Goal: Register for event/course: Sign up to attend an event or enroll in a course

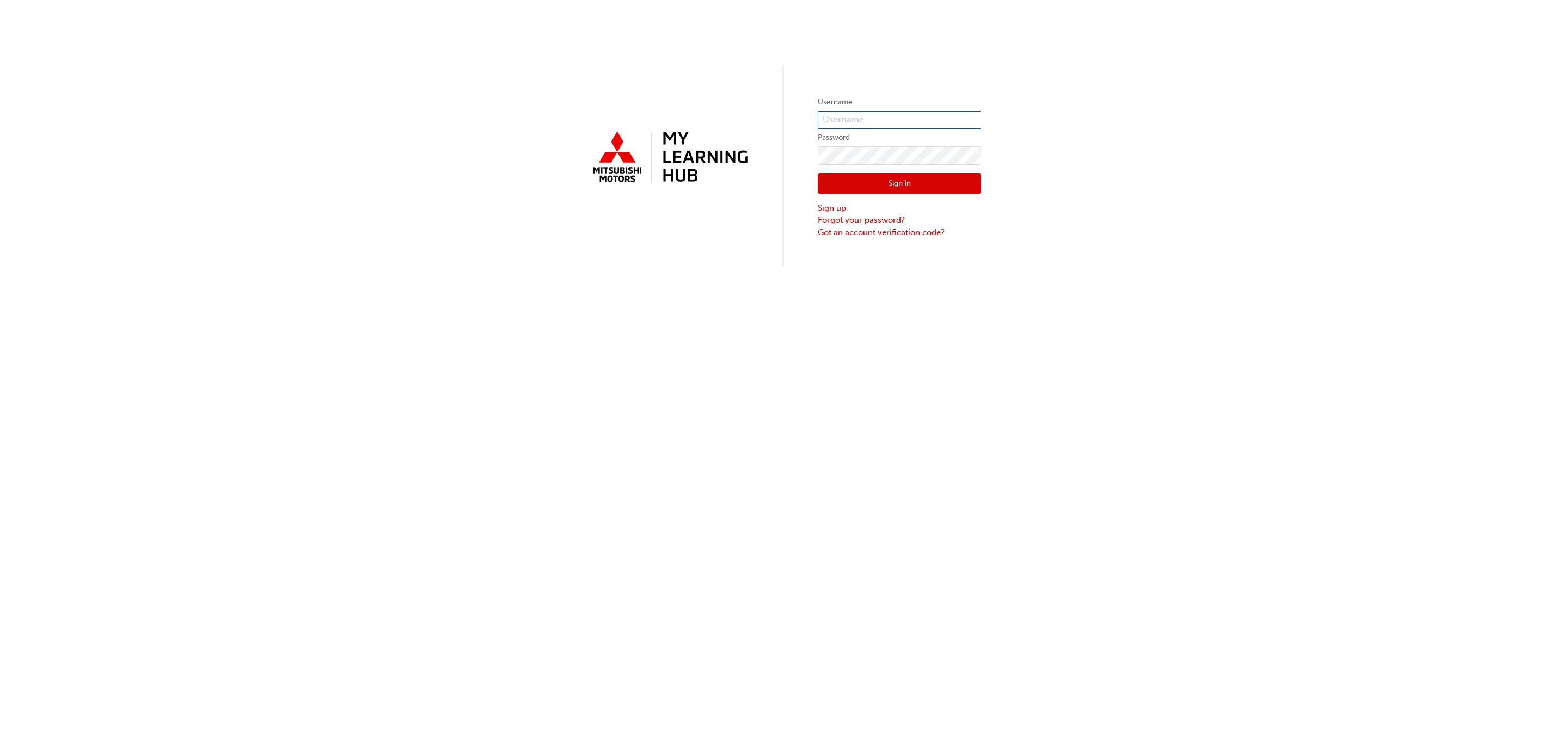
type input "inovakovic@alto.com.au"
click at [903, 175] on button "Sign In" at bounding box center [899, 184] width 163 height 21
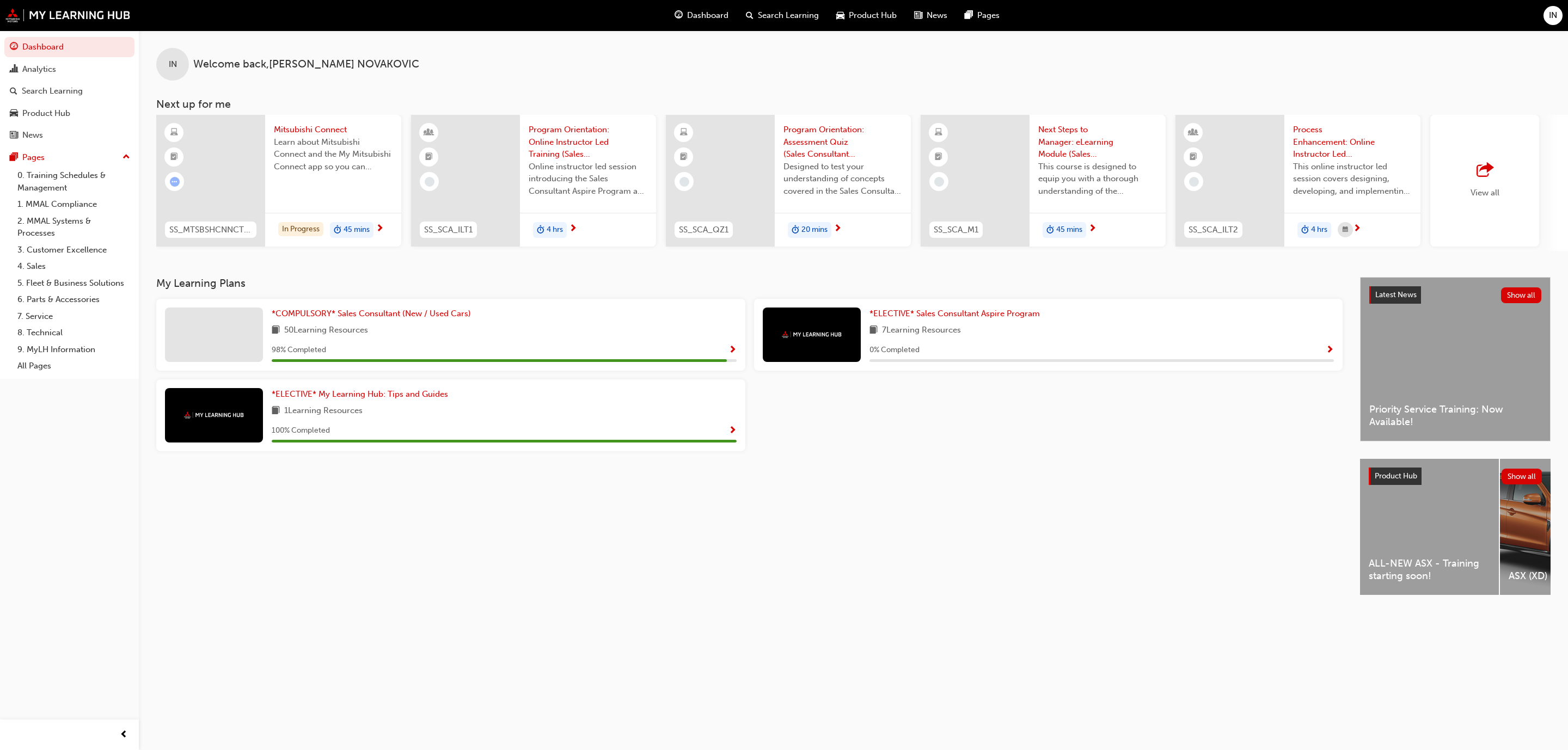
click at [780, 566] on div "My Learning Plans *COMPULSORY* Sales Consultant (New / Used Cars) 50 Learning R…" at bounding box center [758, 445] width 1204 height 337
click at [1117, 500] on div "My Learning Plans *COMPULSORY* Sales Consultant (New / Used Cars) 50 Learning R…" at bounding box center [758, 445] width 1204 height 337
click at [1420, 564] on span "ALL-NEW ASX - Training starting soon!" at bounding box center [1429, 569] width 121 height 25
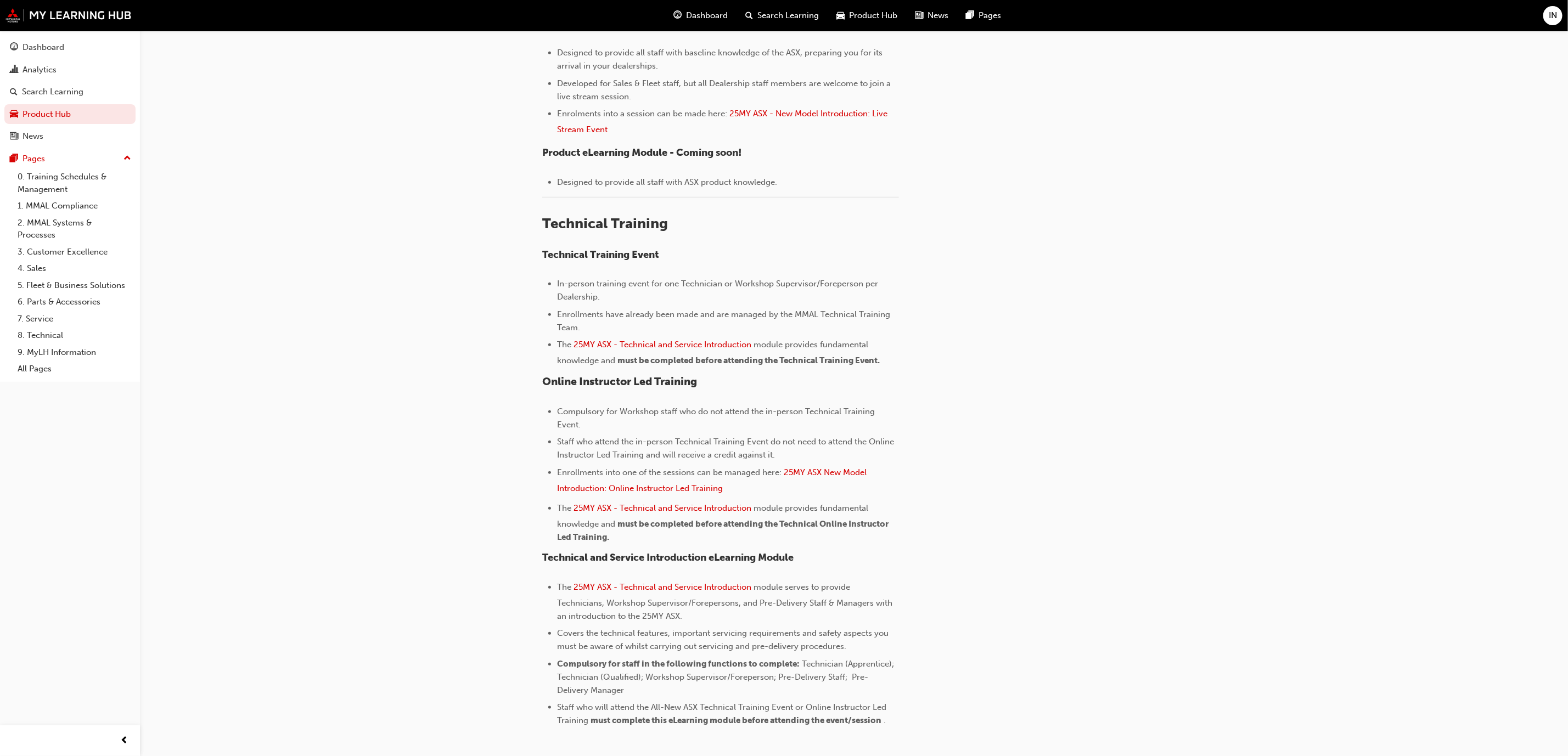
scroll to position [551, 0]
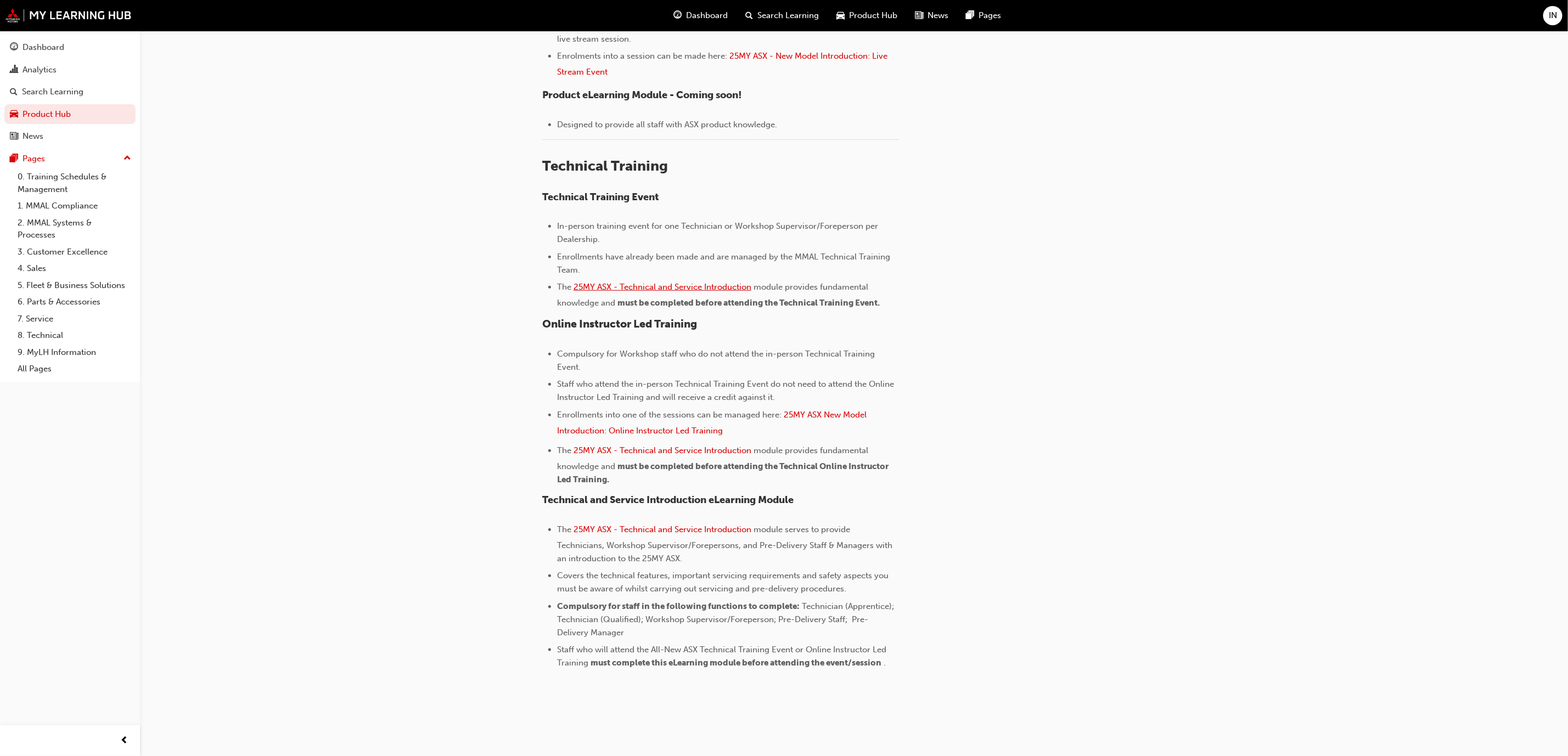
click at [654, 285] on span "25MY ASX - Technical and Service Introduction" at bounding box center [662, 287] width 178 height 10
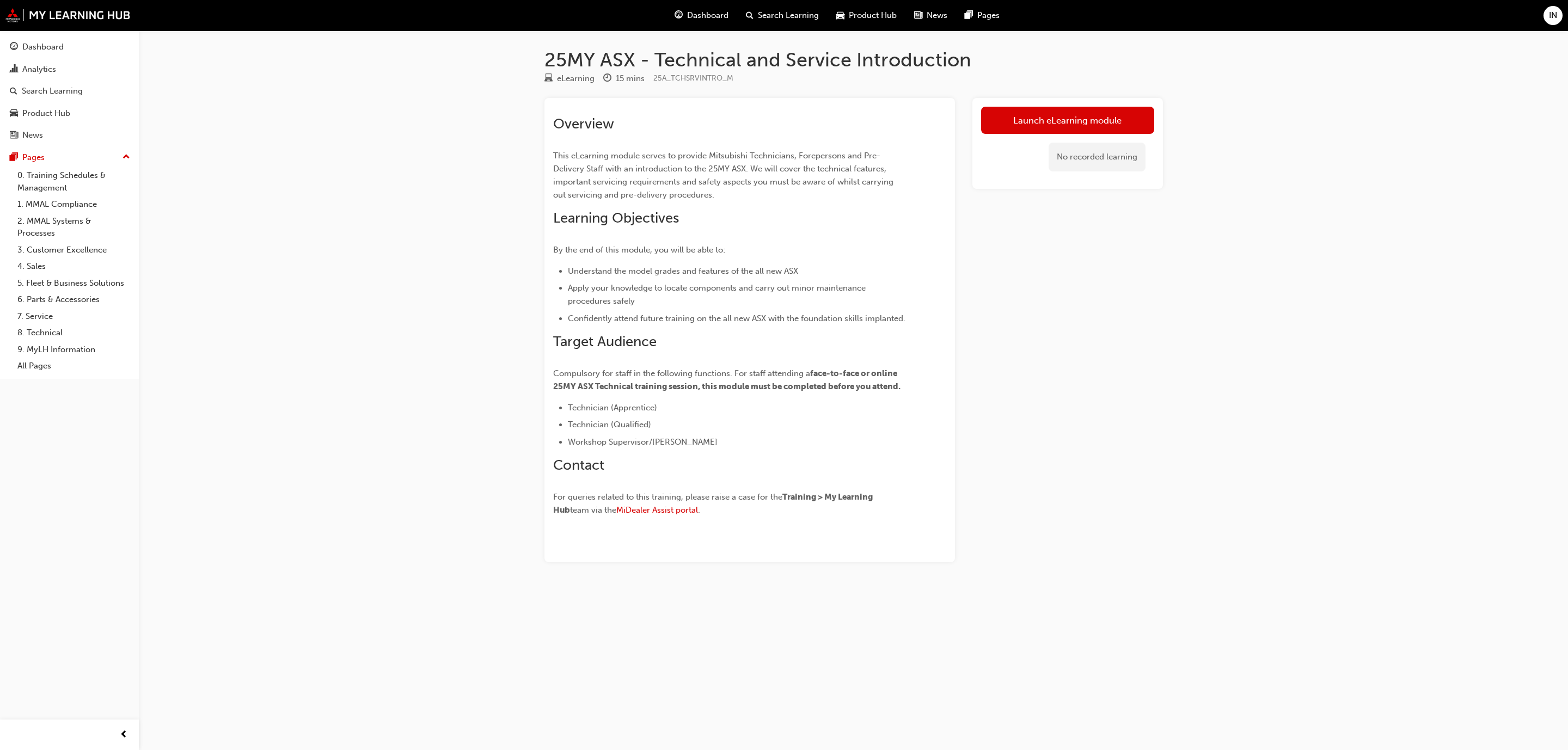
click at [438, 275] on div "25MY ASX - Technical and Service Introduction eLearning 15 mins 25A_TCHSRVINTRO…" at bounding box center [784, 375] width 1568 height 750
click at [38, 41] on div "Dashboard" at bounding box center [43, 47] width 41 height 13
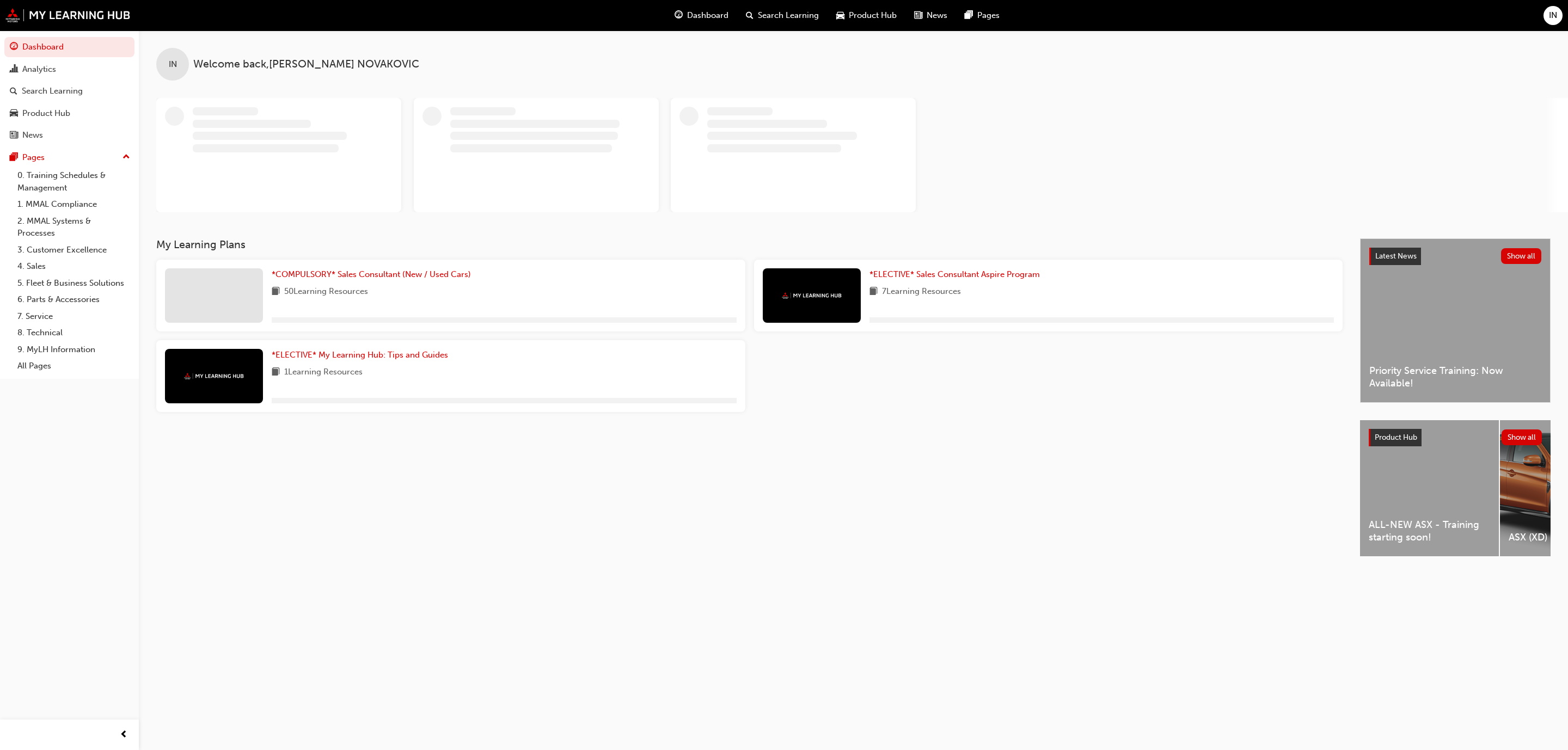
click at [536, 497] on div "My Learning Plans *COMPULSORY* Sales Consultant (New / Used Cars) 50 Learning R…" at bounding box center [758, 407] width 1204 height 337
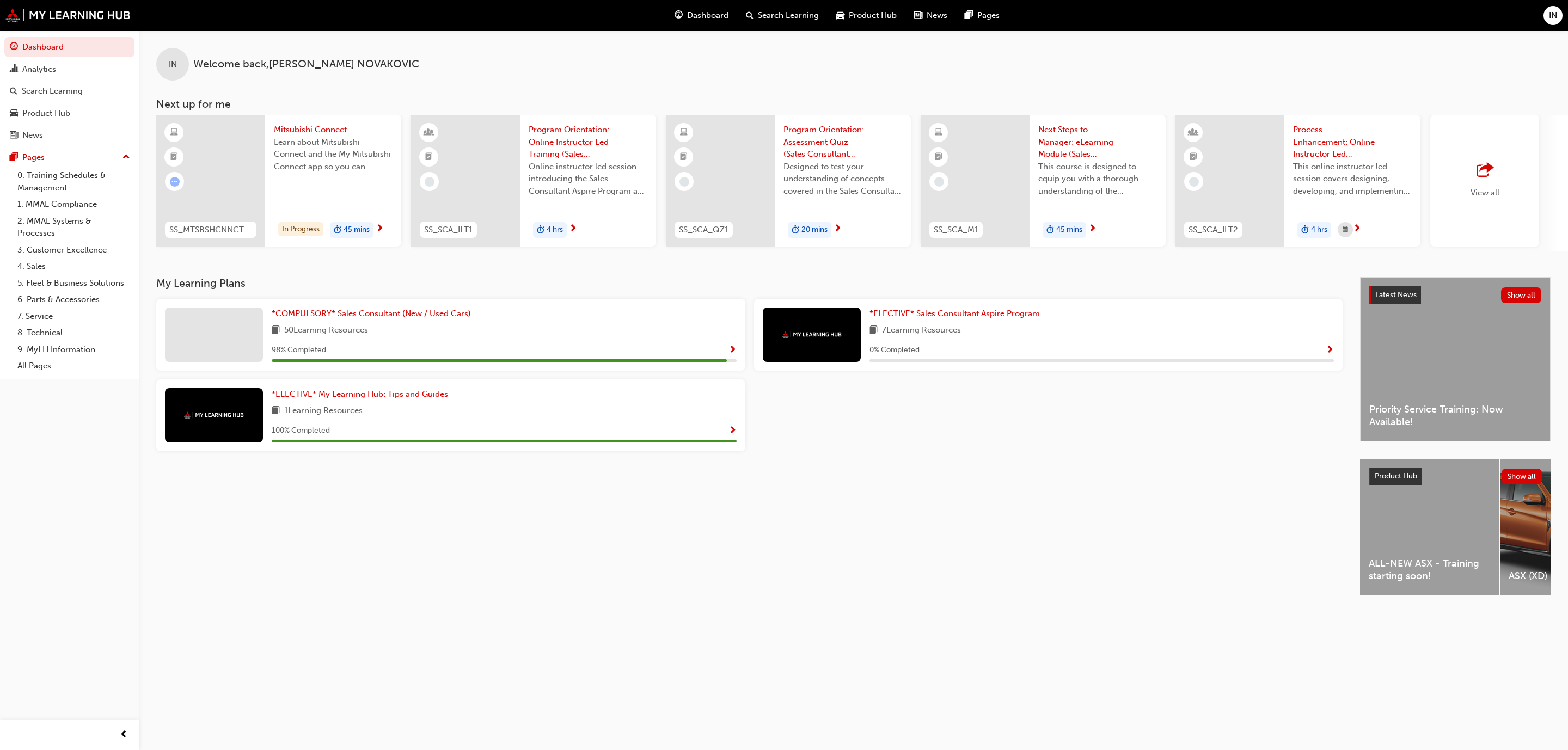
click at [1055, 503] on div "My Learning Plans *COMPULSORY* Sales Consultant (New / Used Cars) 50 Learning R…" at bounding box center [758, 445] width 1204 height 337
click at [1521, 480] on button "Show all" at bounding box center [1522, 477] width 41 height 16
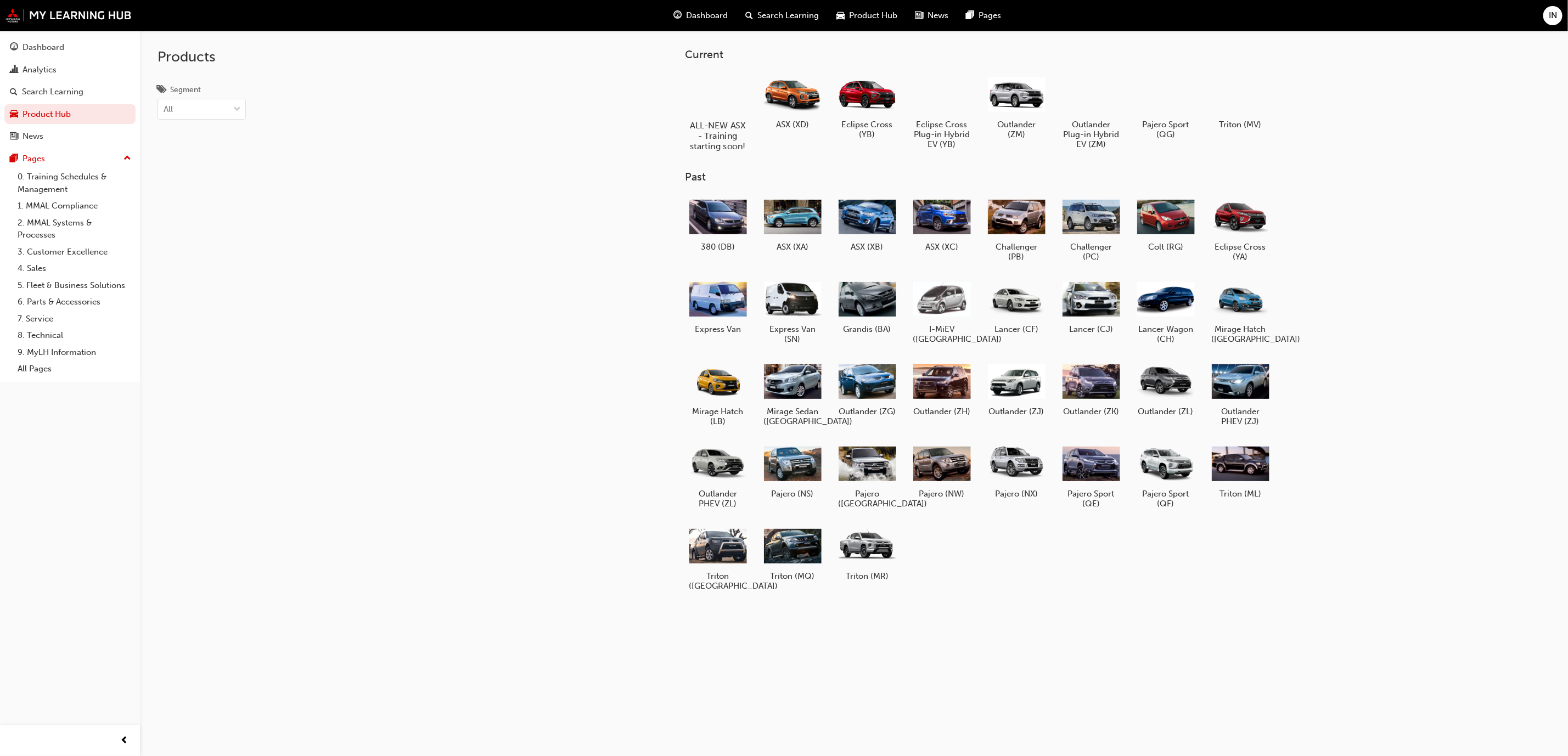
click at [709, 91] on div at bounding box center [718, 94] width 61 height 44
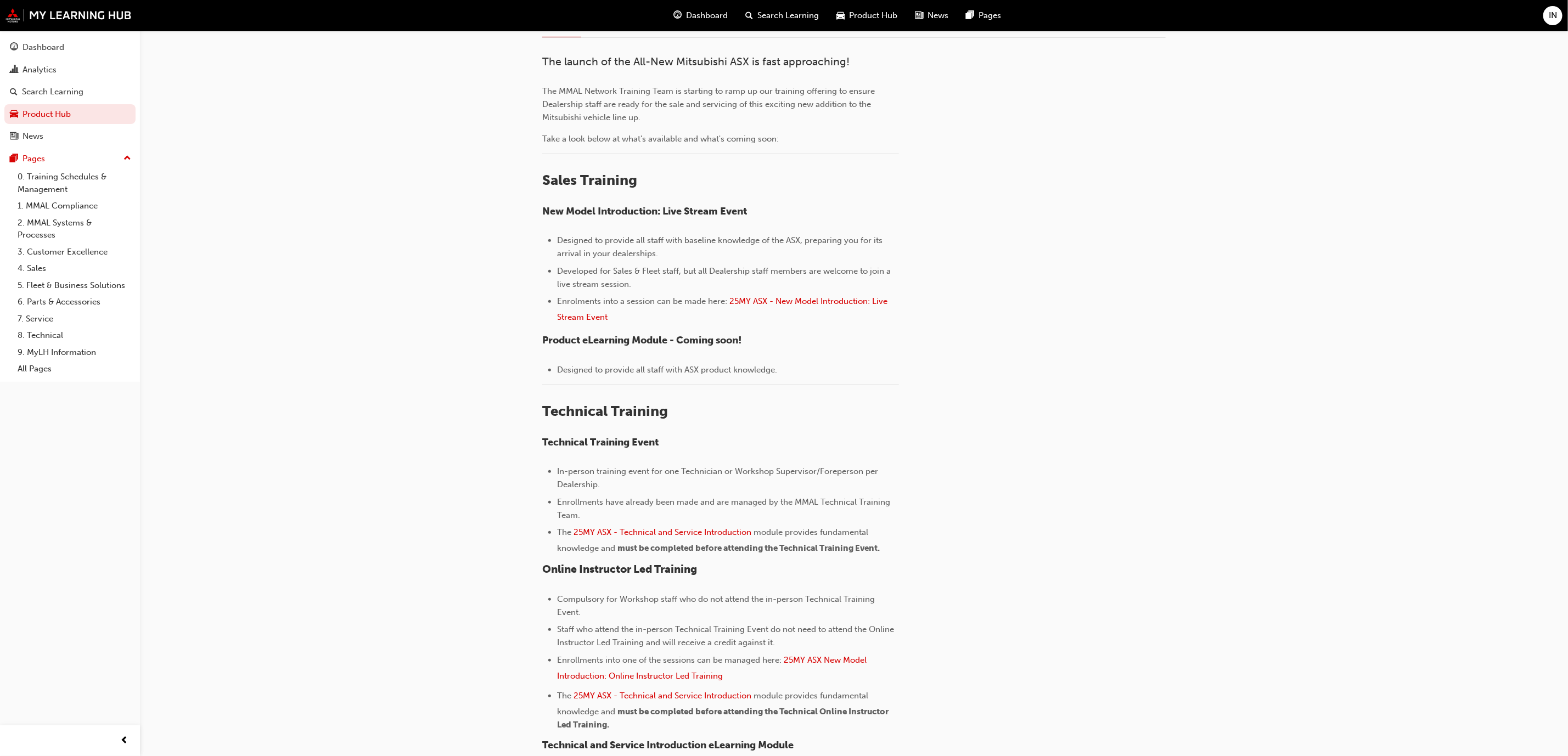
scroll to position [308, 0]
drag, startPoint x: 456, startPoint y: 278, endPoint x: 453, endPoint y: 290, distance: 12.4
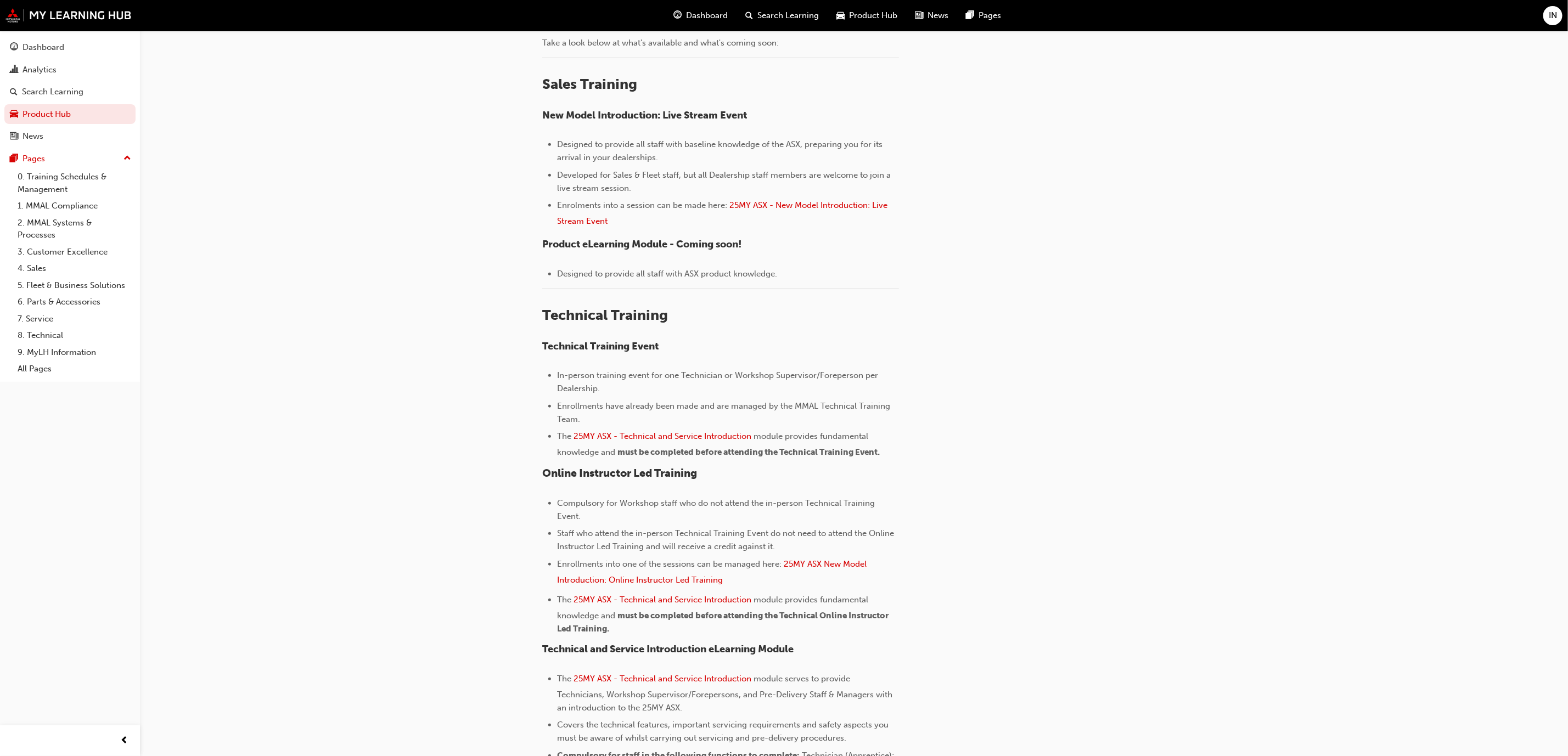
drag, startPoint x: 469, startPoint y: 183, endPoint x: 466, endPoint y: 195, distance: 12.4
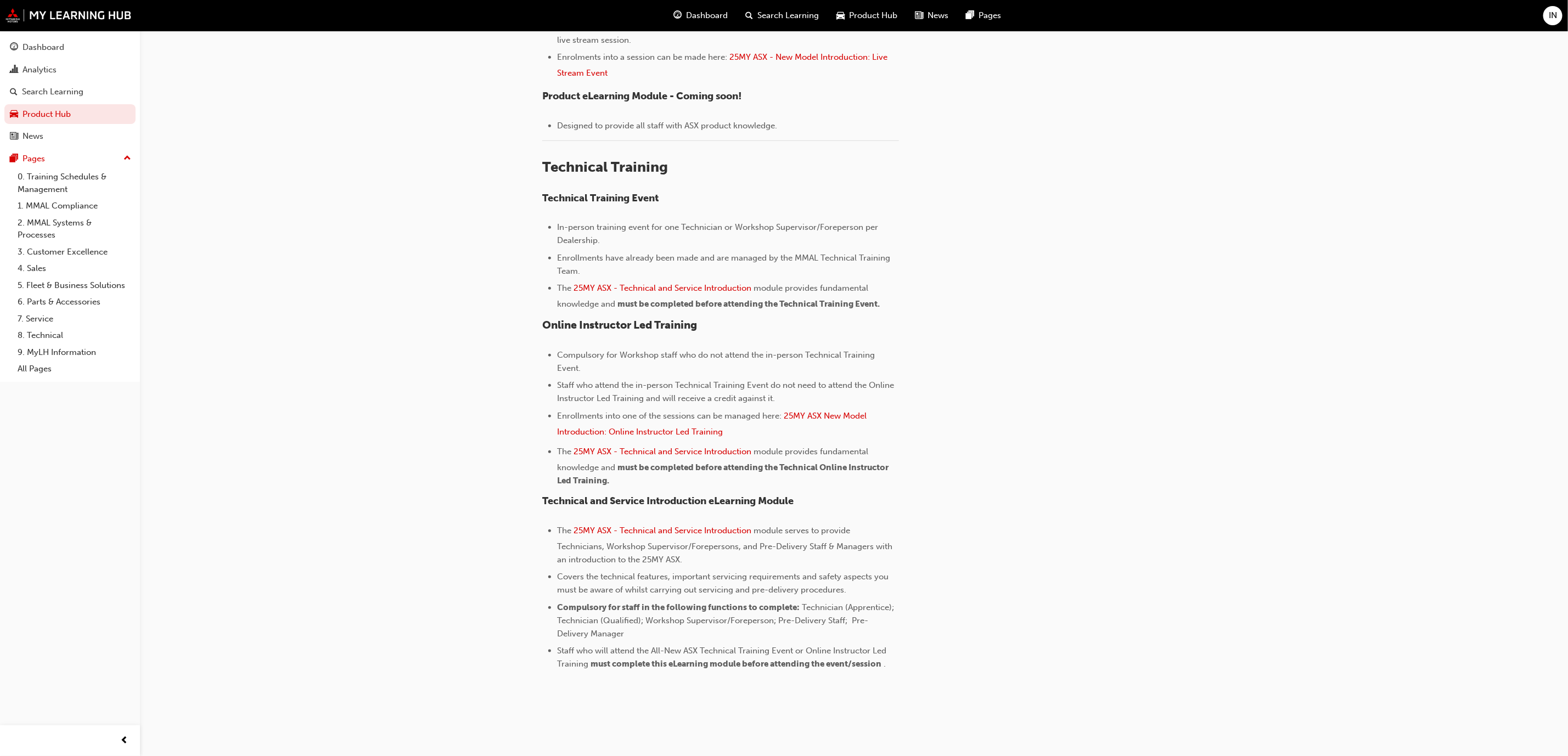
scroll to position [551, 0]
drag, startPoint x: 442, startPoint y: 153, endPoint x: 431, endPoint y: 247, distance: 94.6
click at [497, 259] on div "Product Hub ALL-NEW ASX - Training starting soon! ALL-NEW ASX - Training starti…" at bounding box center [854, 105] width 1428 height 1251
drag, startPoint x: 375, startPoint y: 195, endPoint x: 329, endPoint y: 260, distance: 79.6
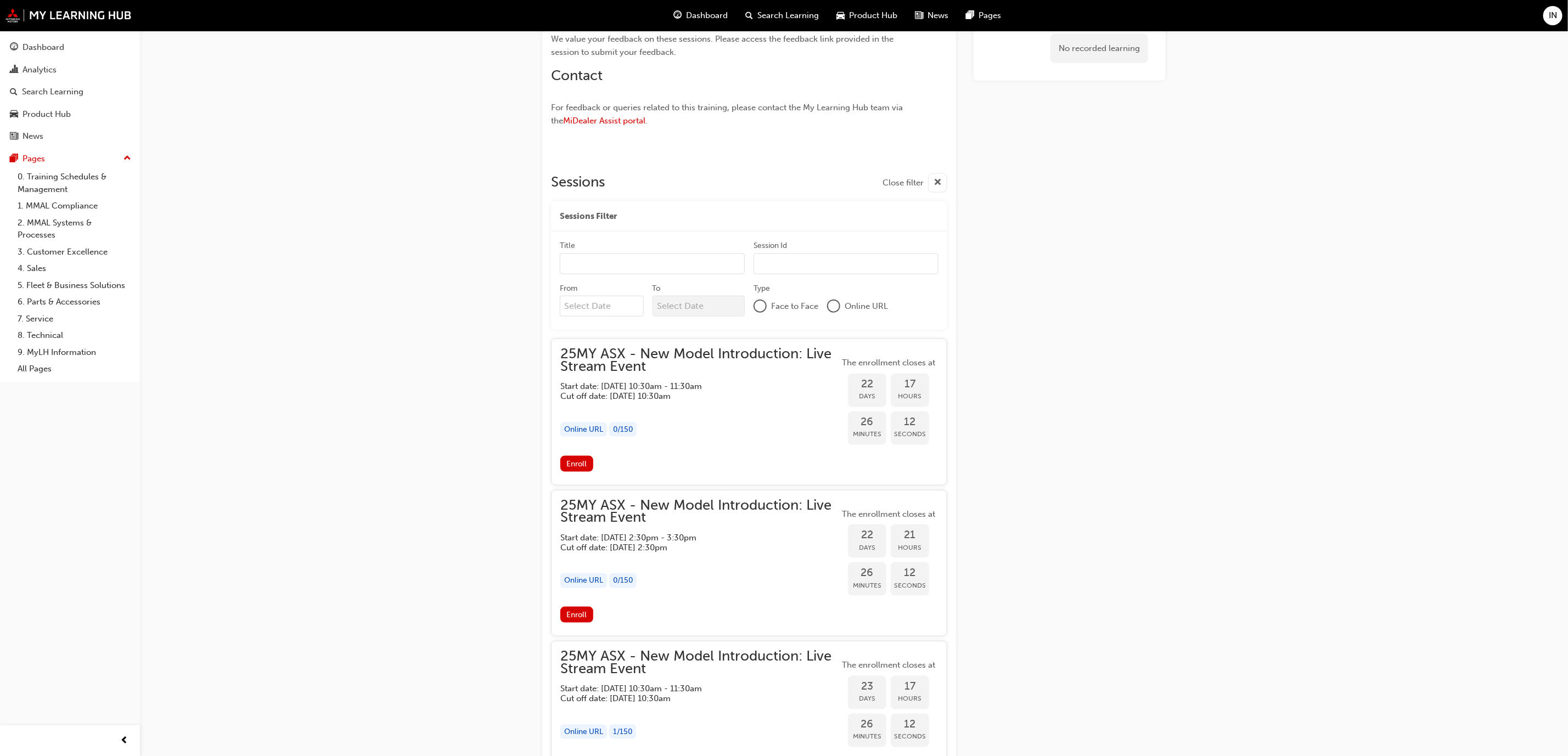
scroll to position [1037, 0]
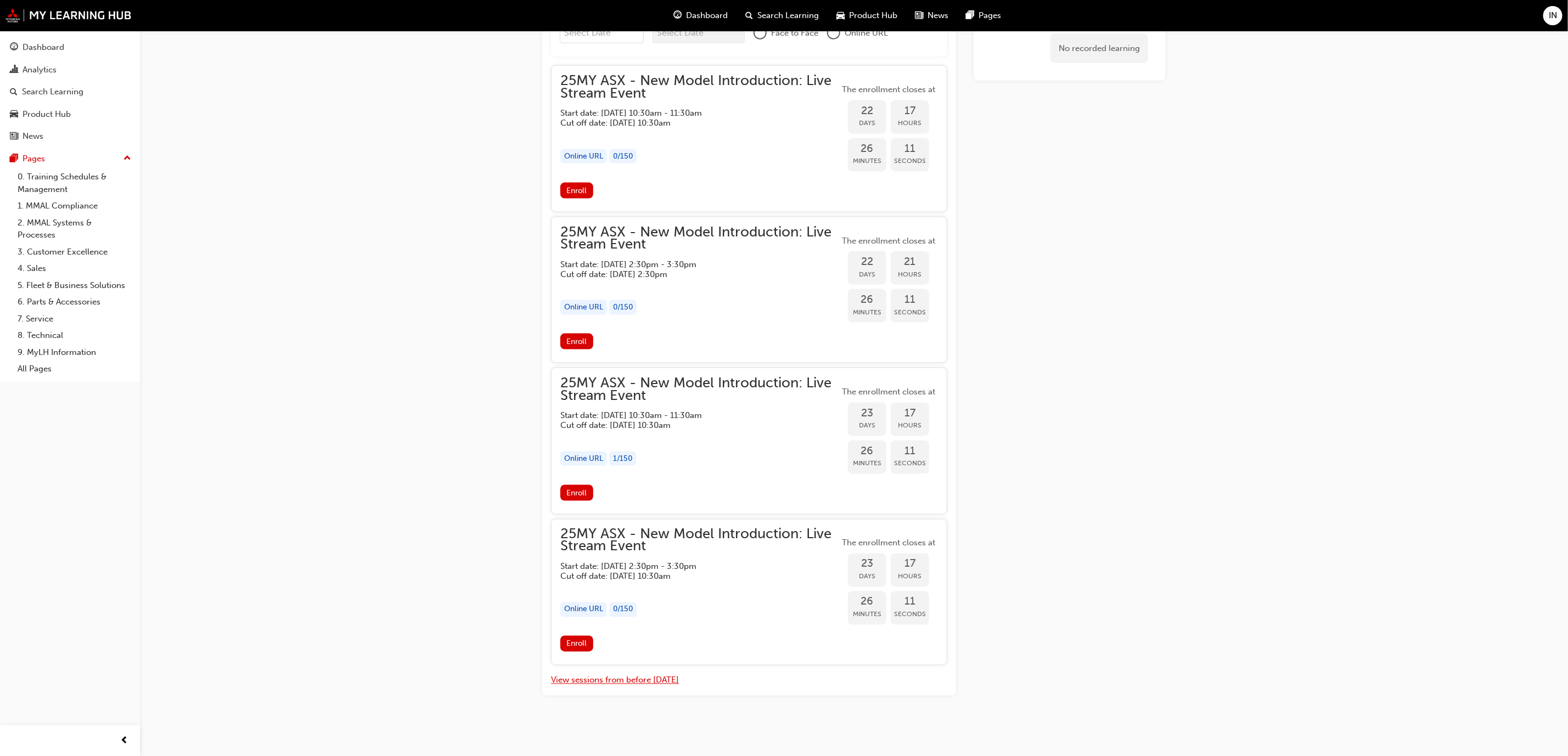
click at [606, 680] on button "View sessions from before [DATE]" at bounding box center [615, 680] width 128 height 13
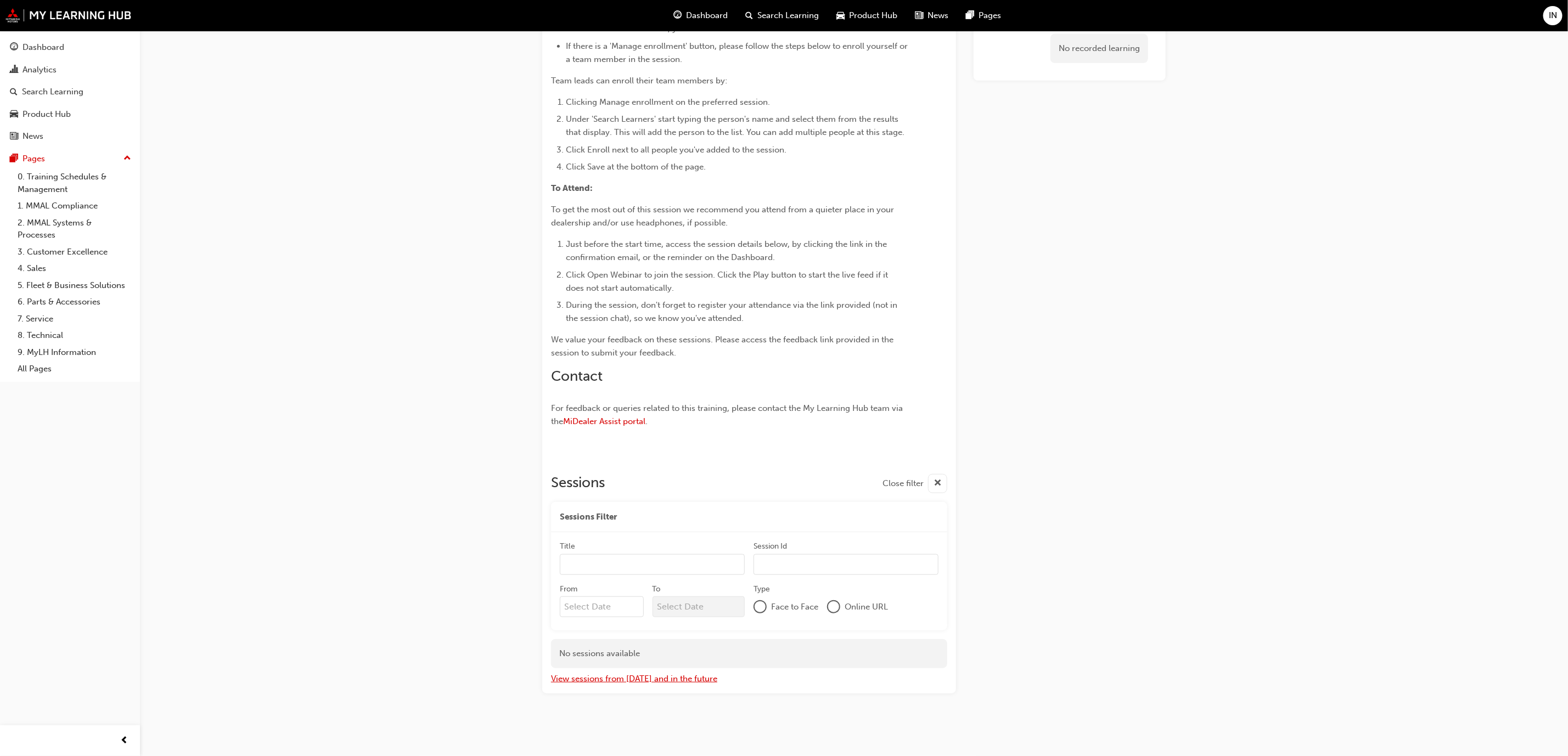
scroll to position [463, 0]
click at [590, 675] on button "View sessions from today and in the future" at bounding box center [634, 679] width 166 height 13
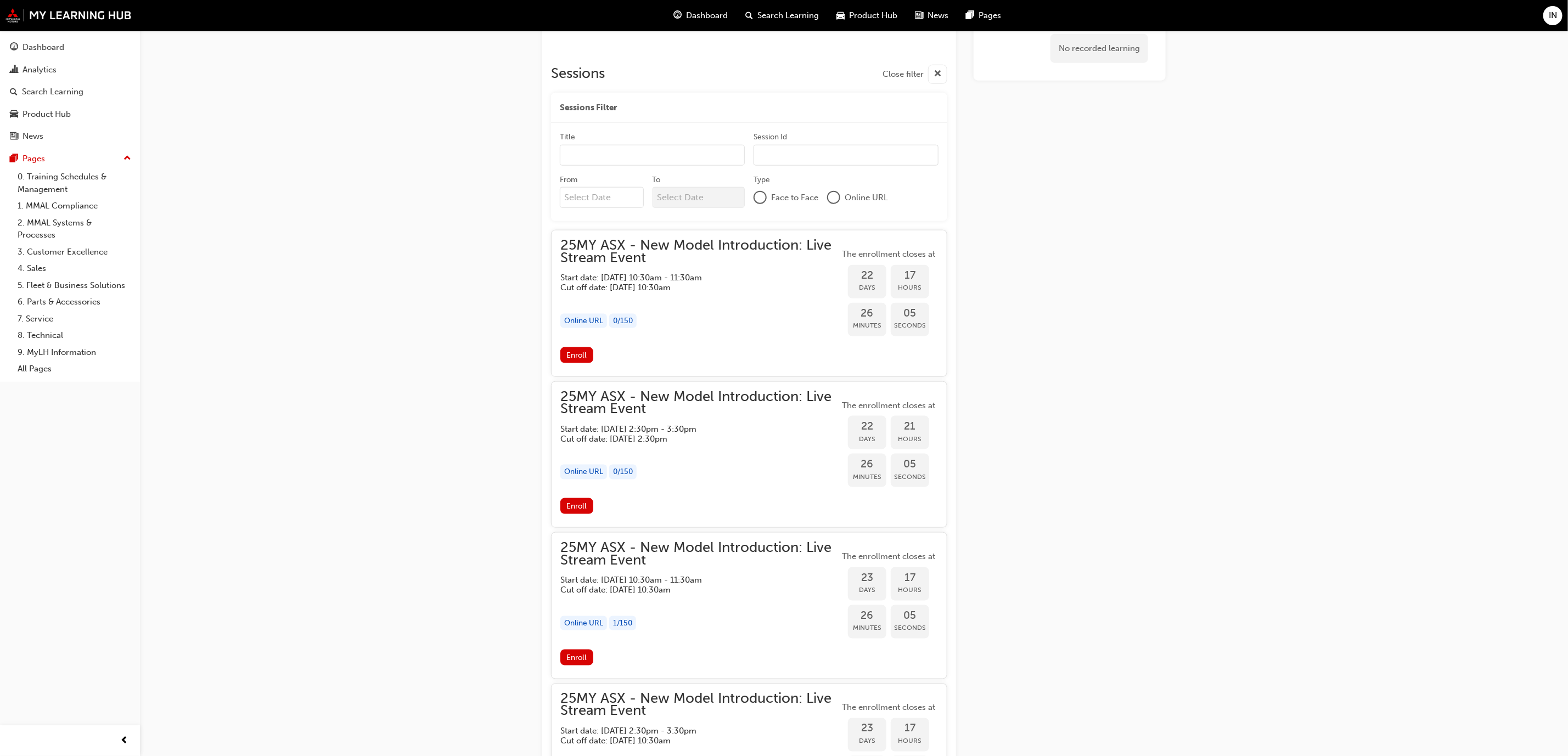
scroll to position [708, 0]
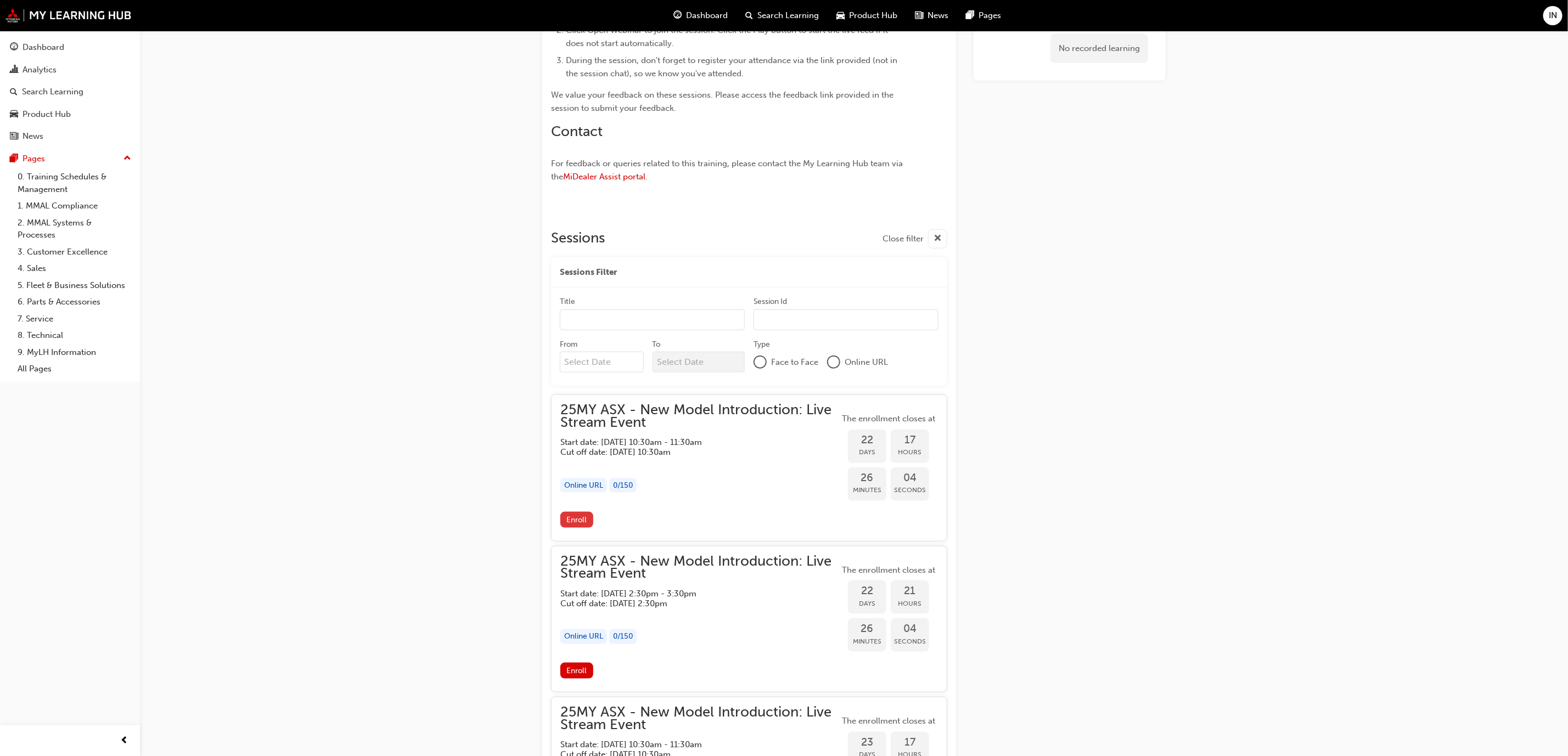
click at [582, 519] on span "Enroll" at bounding box center [576, 519] width 20 height 9
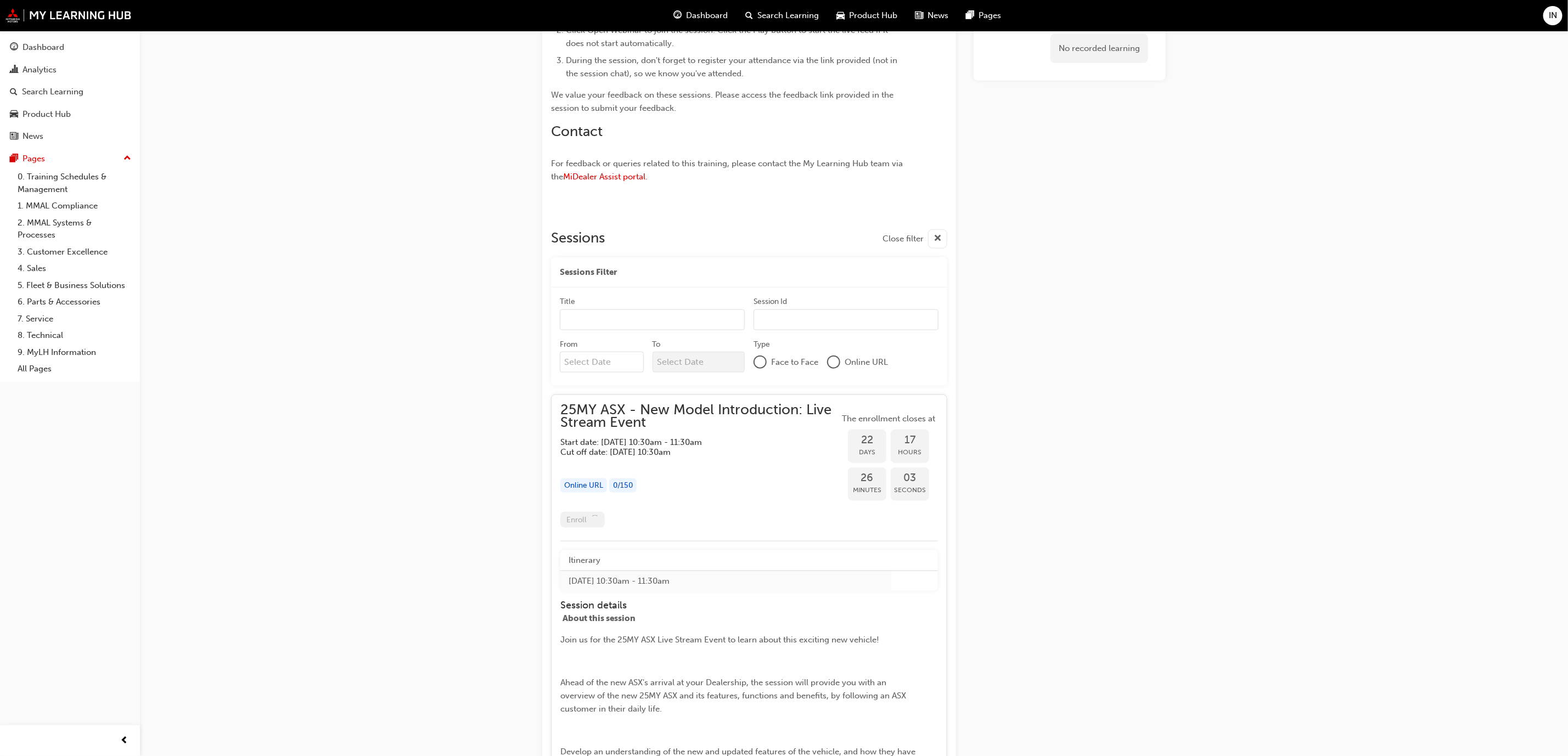
scroll to position [873, 0]
